Goal: Task Accomplishment & Management: Manage account settings

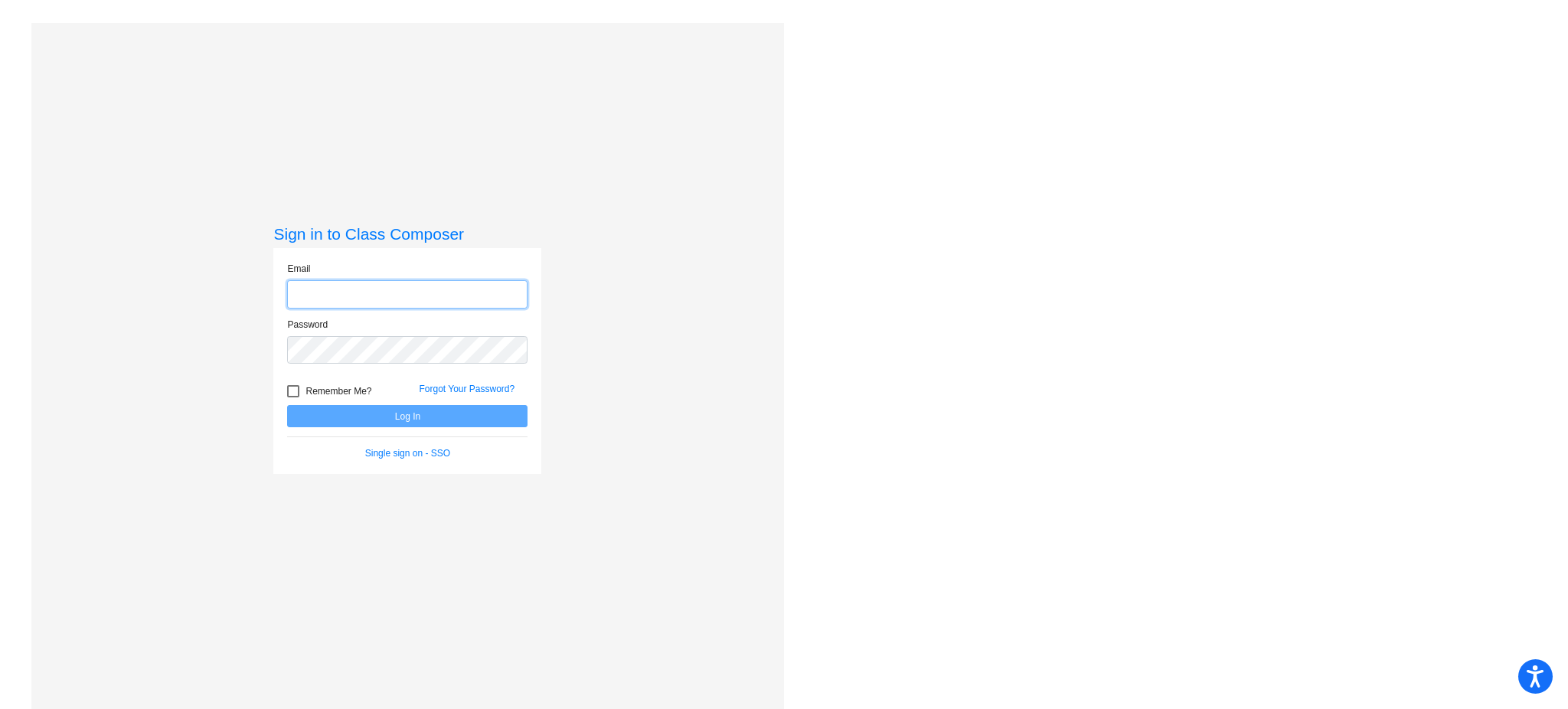
type input "[EMAIL_ADDRESS][PERSON_NAME][DOMAIN_NAME]"
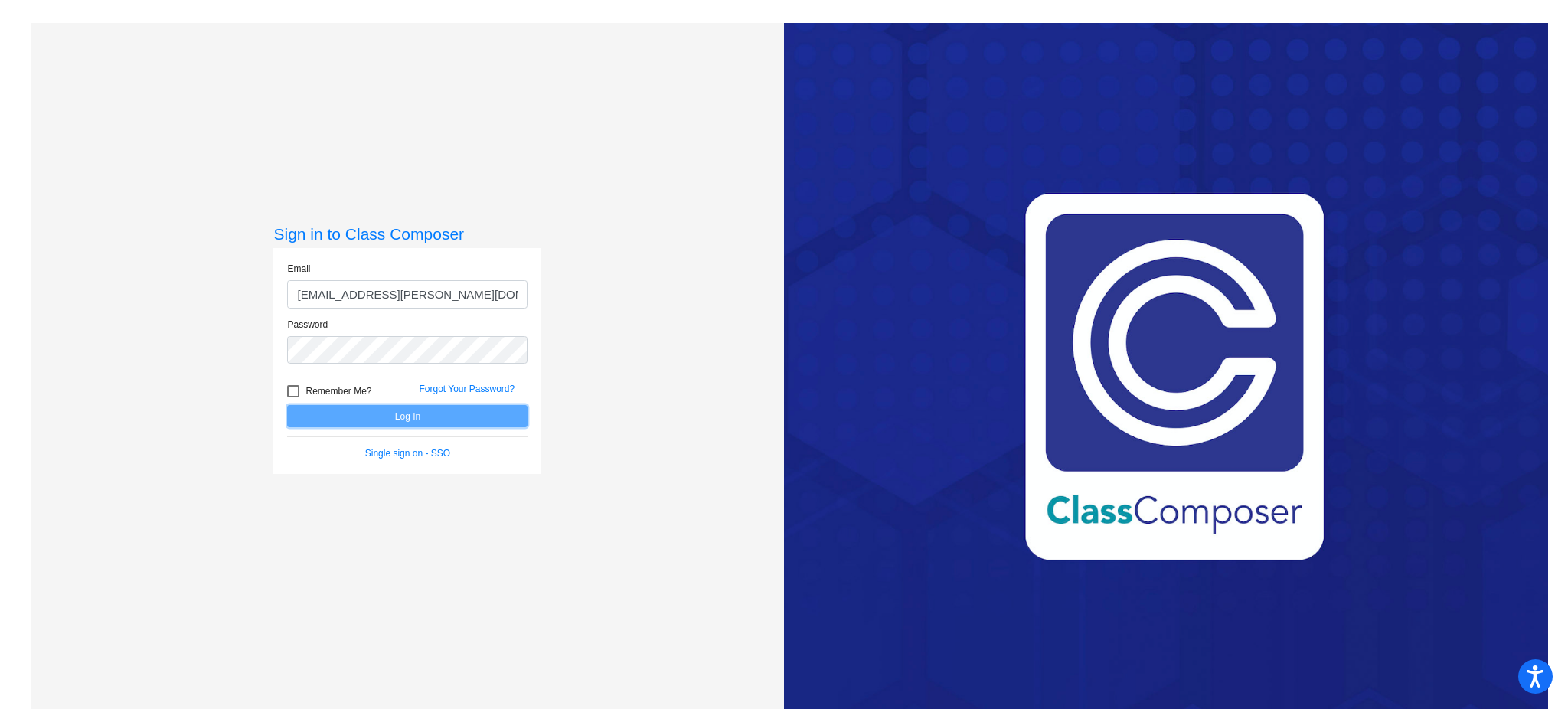
click at [365, 419] on button "Log In" at bounding box center [407, 416] width 240 height 22
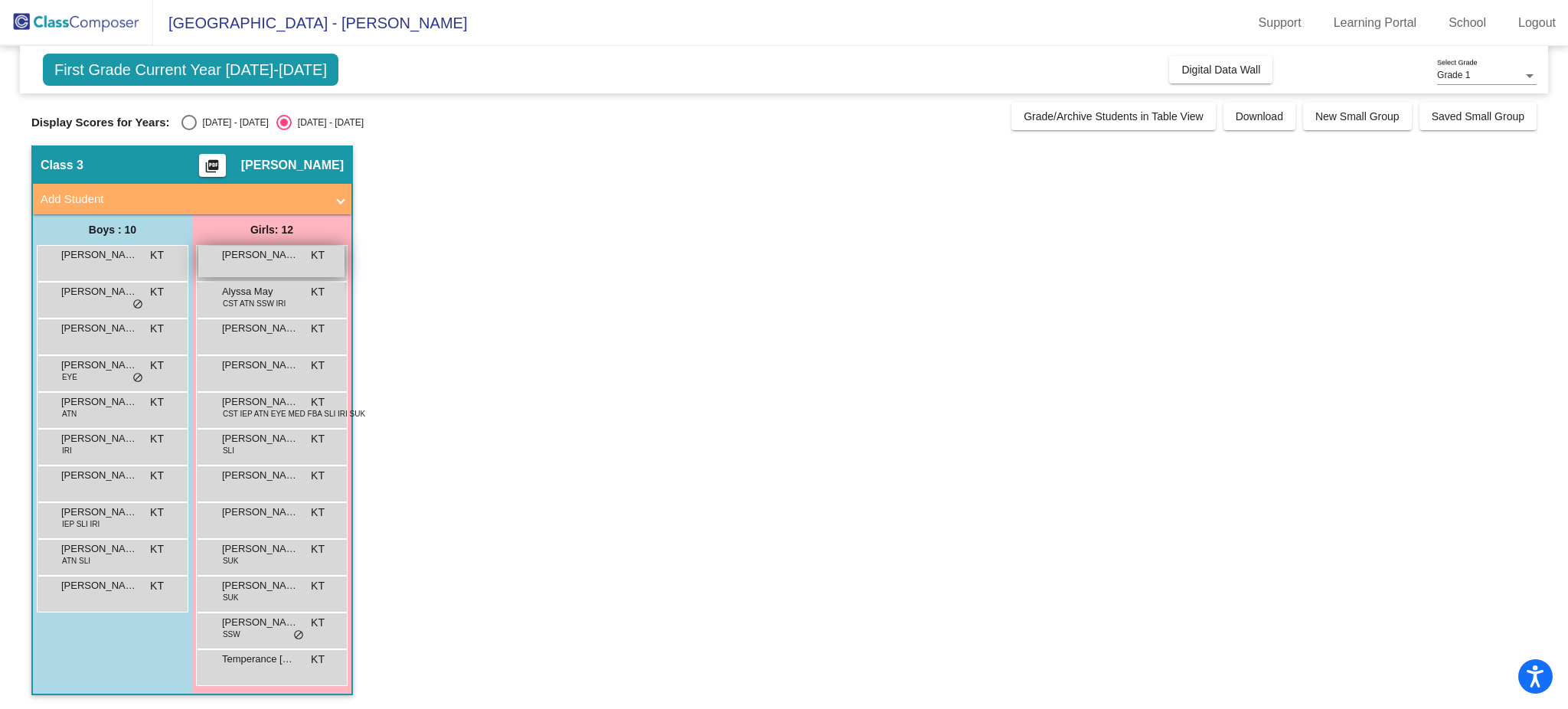
click at [261, 254] on span "[PERSON_NAME]" at bounding box center [260, 255] width 77 height 15
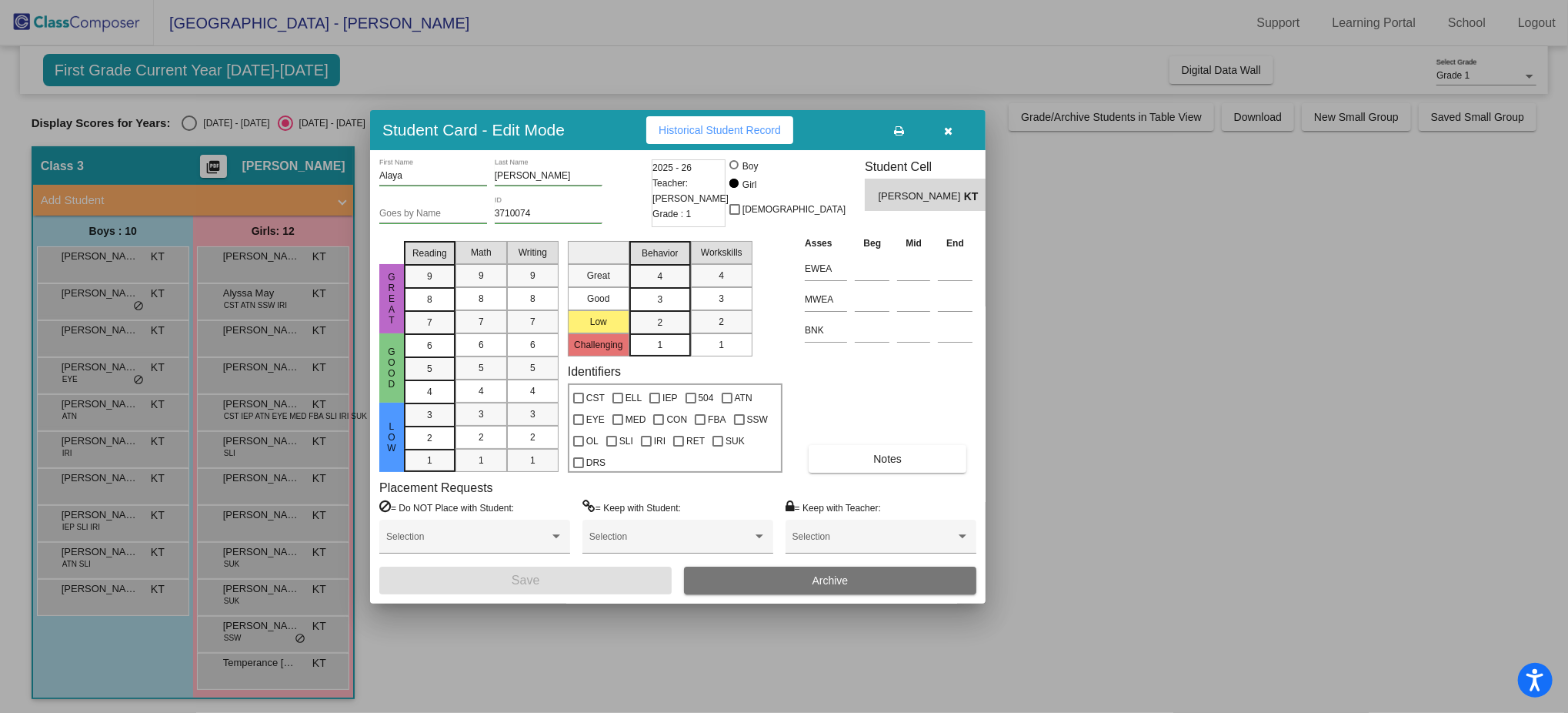
click at [215, 323] on div at bounding box center [784, 356] width 1568 height 713
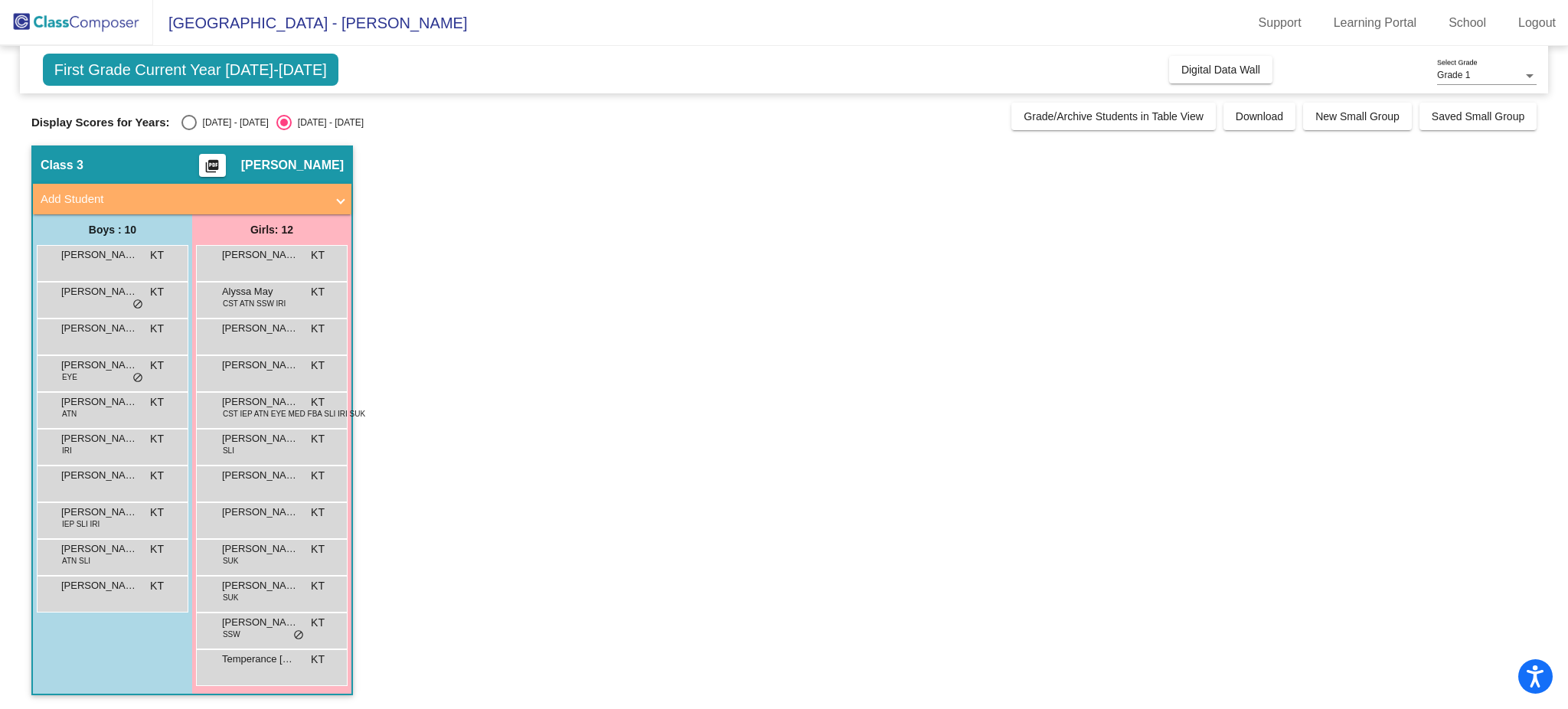
click at [214, 322] on div "[PERSON_NAME] lock do_not_disturb_alt" at bounding box center [271, 335] width 146 height 31
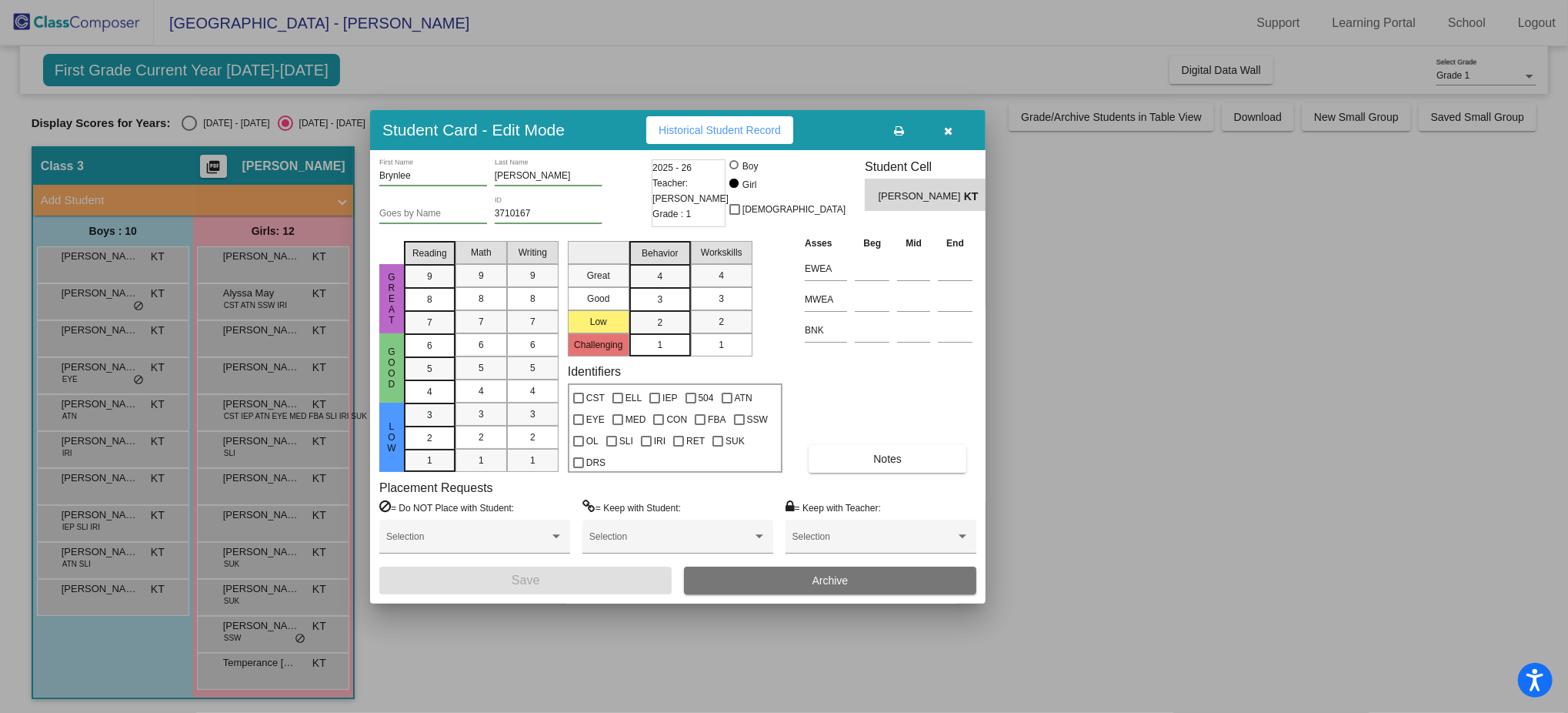
click at [188, 380] on div at bounding box center [784, 356] width 1568 height 713
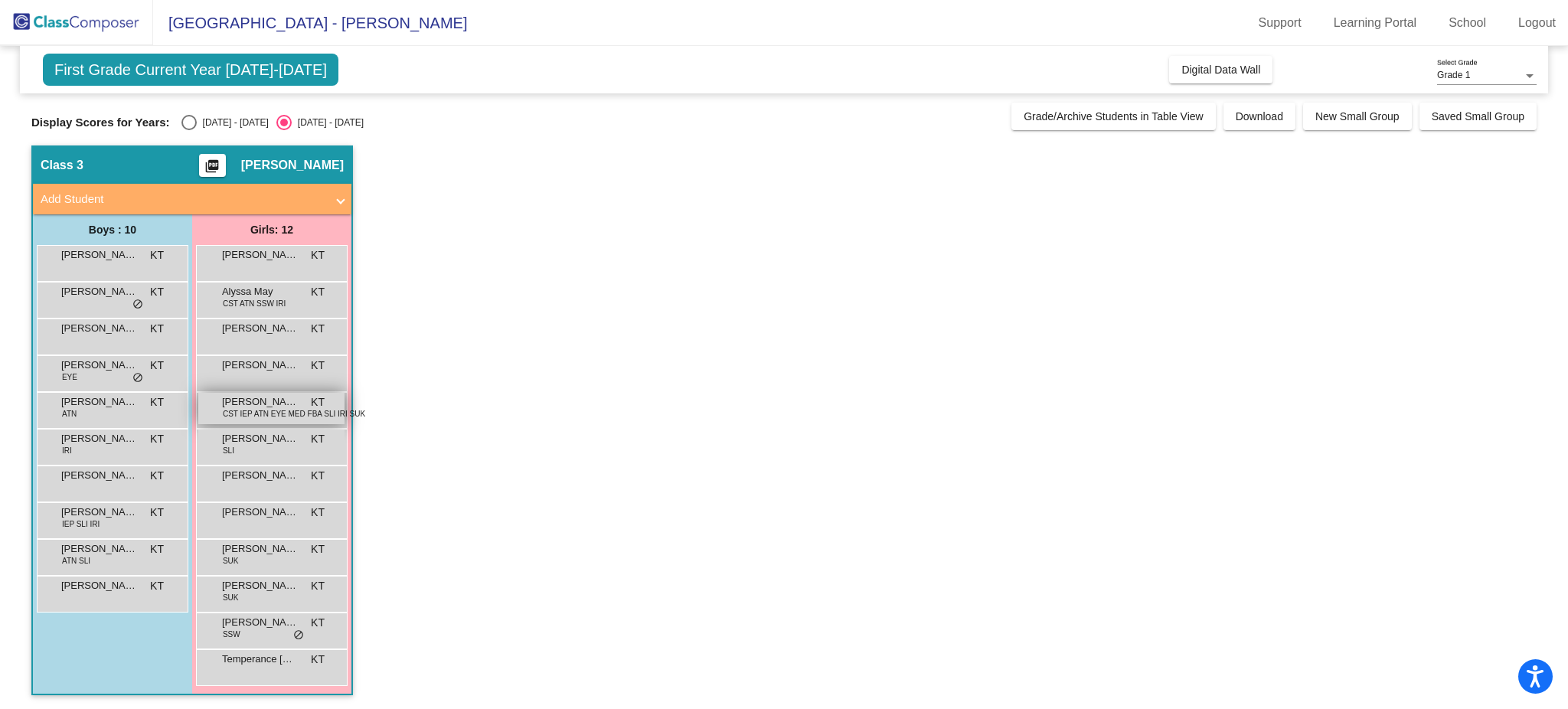
click at [233, 394] on span "[PERSON_NAME]" at bounding box center [260, 402] width 77 height 15
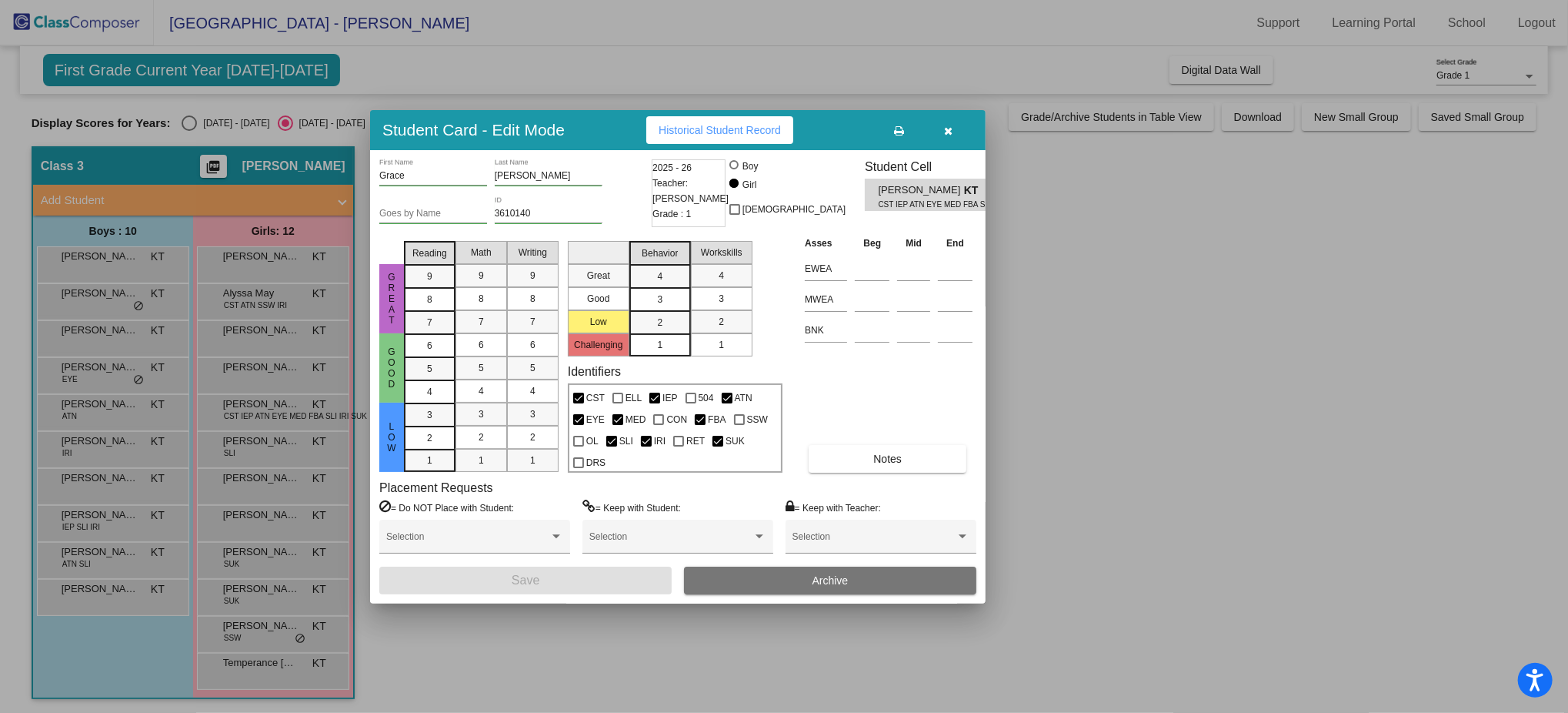
click at [1233, 226] on div at bounding box center [784, 356] width 1568 height 713
